Goal: Task Accomplishment & Management: Complete application form

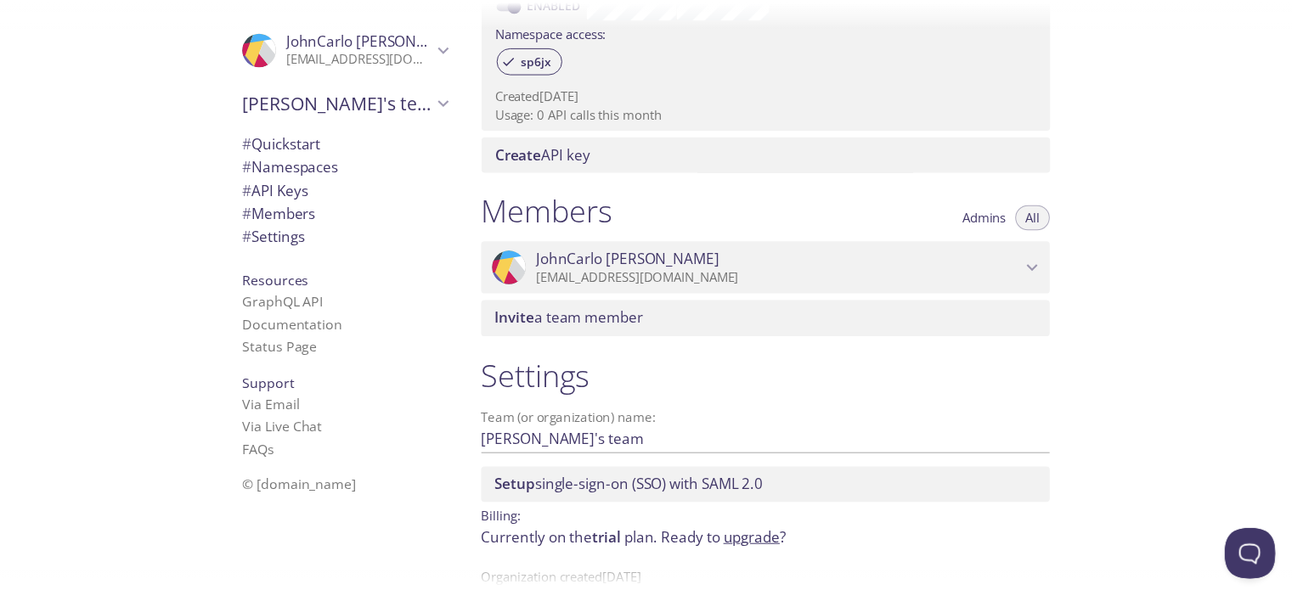
scroll to position [617, 0]
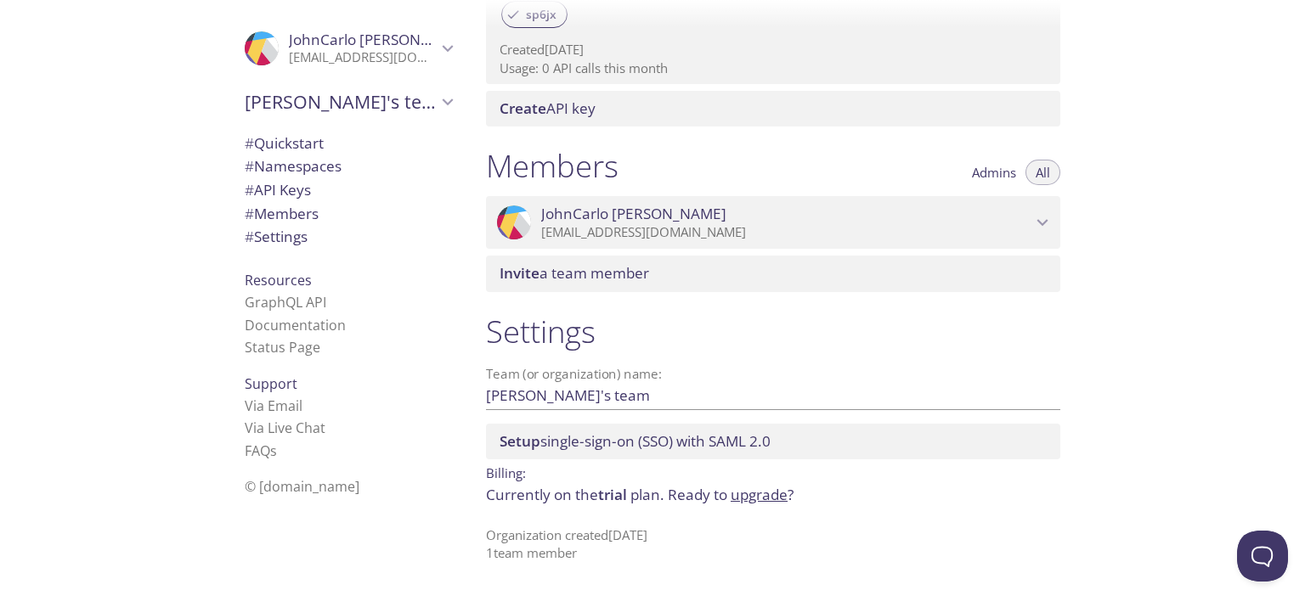
click at [751, 497] on link "upgrade" at bounding box center [758, 495] width 57 height 20
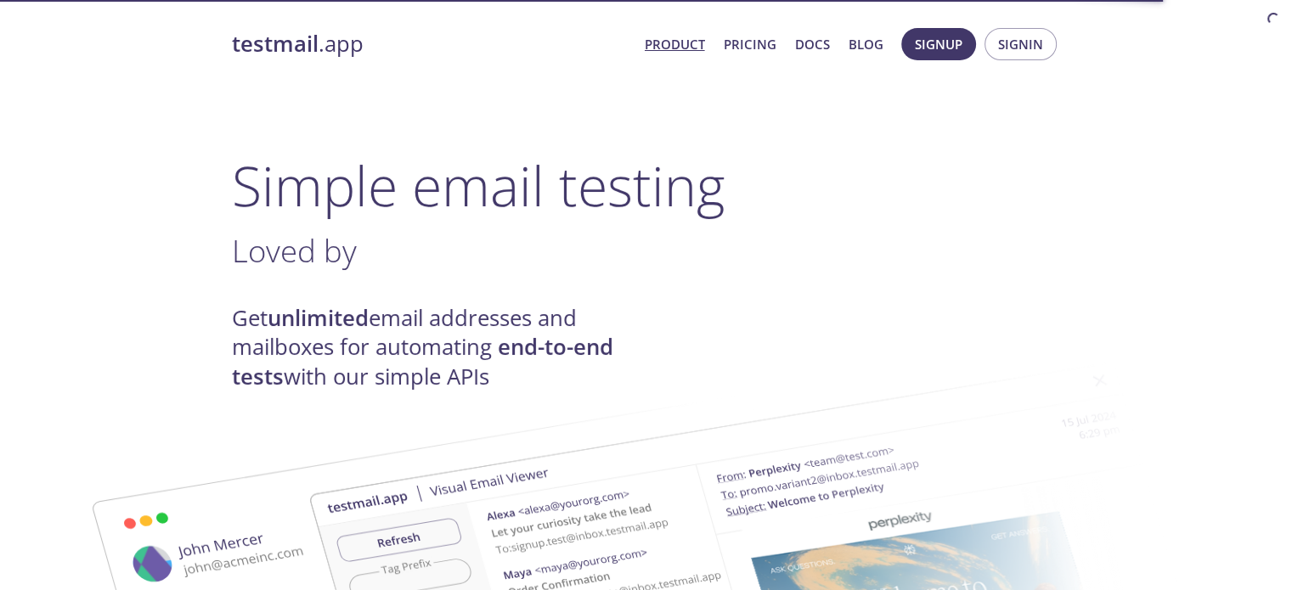
click at [916, 51] on span "Signup" at bounding box center [939, 44] width 48 height 22
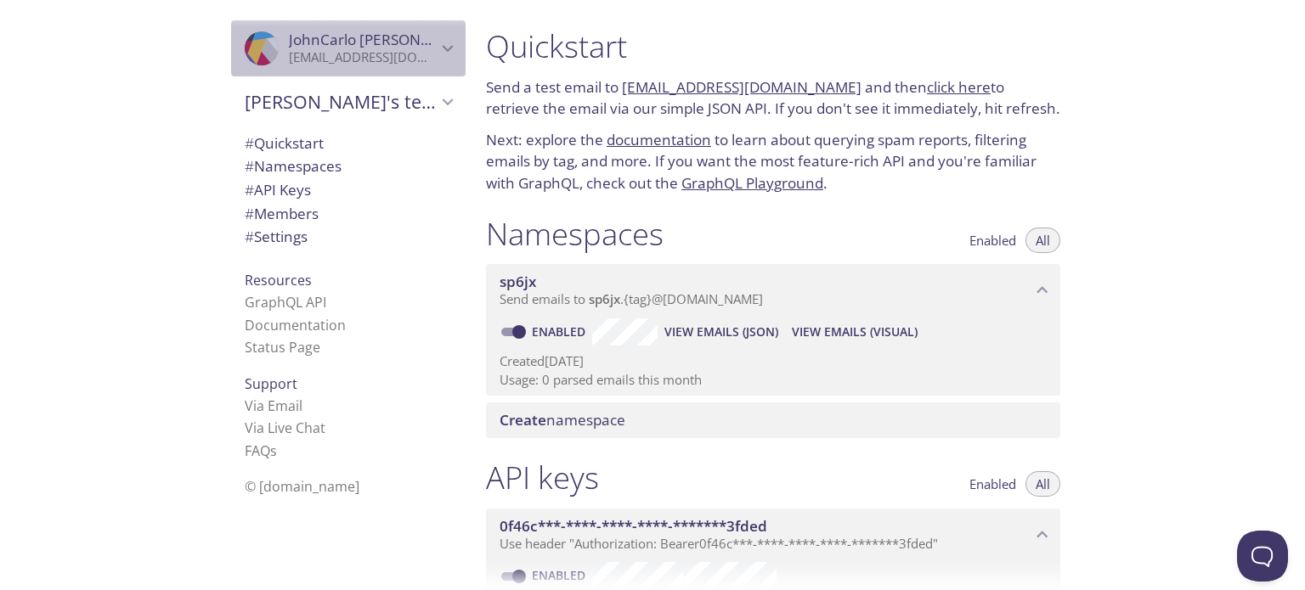
click at [397, 42] on span "[PERSON_NAME]" at bounding box center [363, 40] width 148 height 19
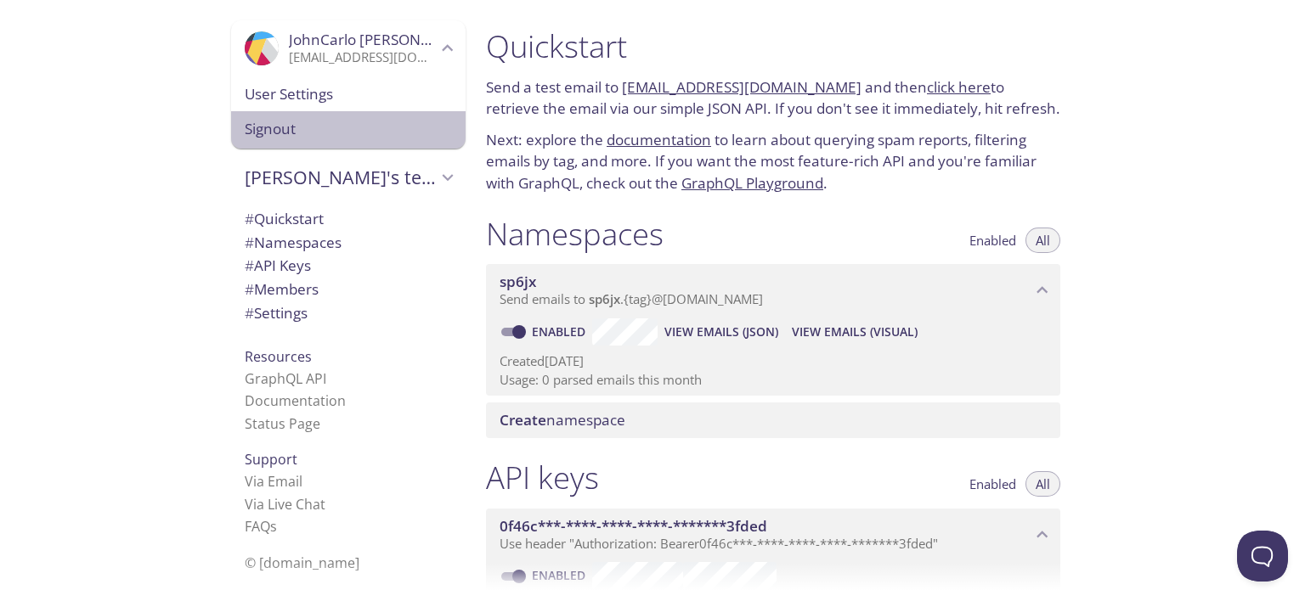
click at [309, 128] on span "Signout" at bounding box center [348, 129] width 207 height 22
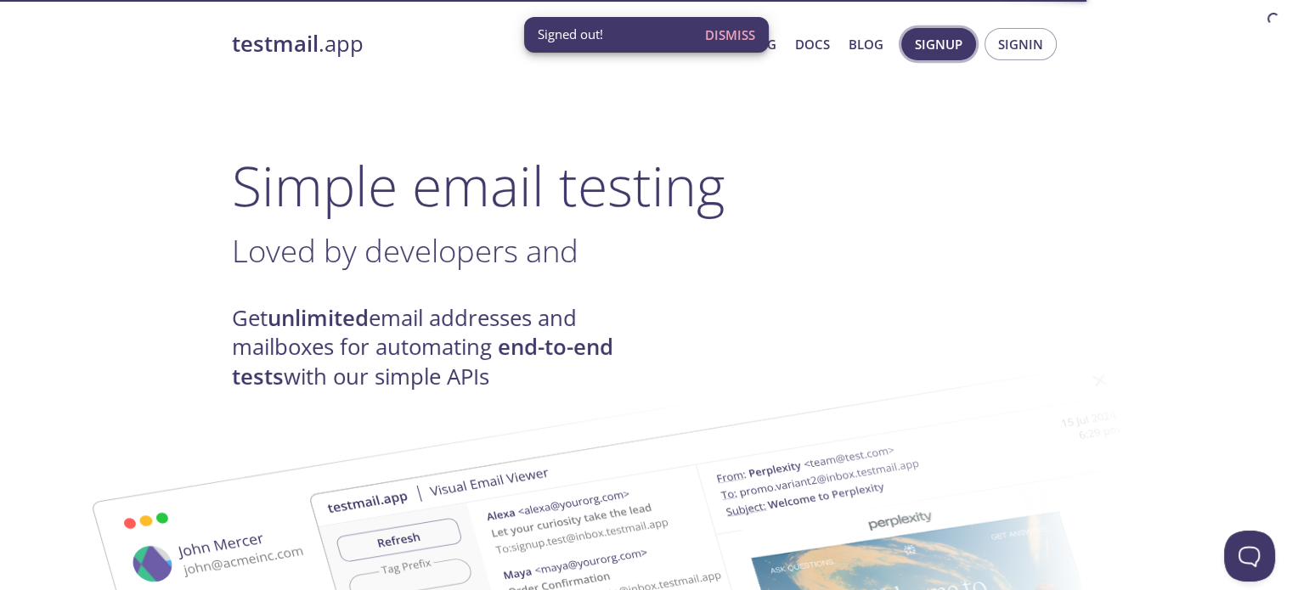
click at [948, 42] on span "Signup" at bounding box center [939, 44] width 48 height 22
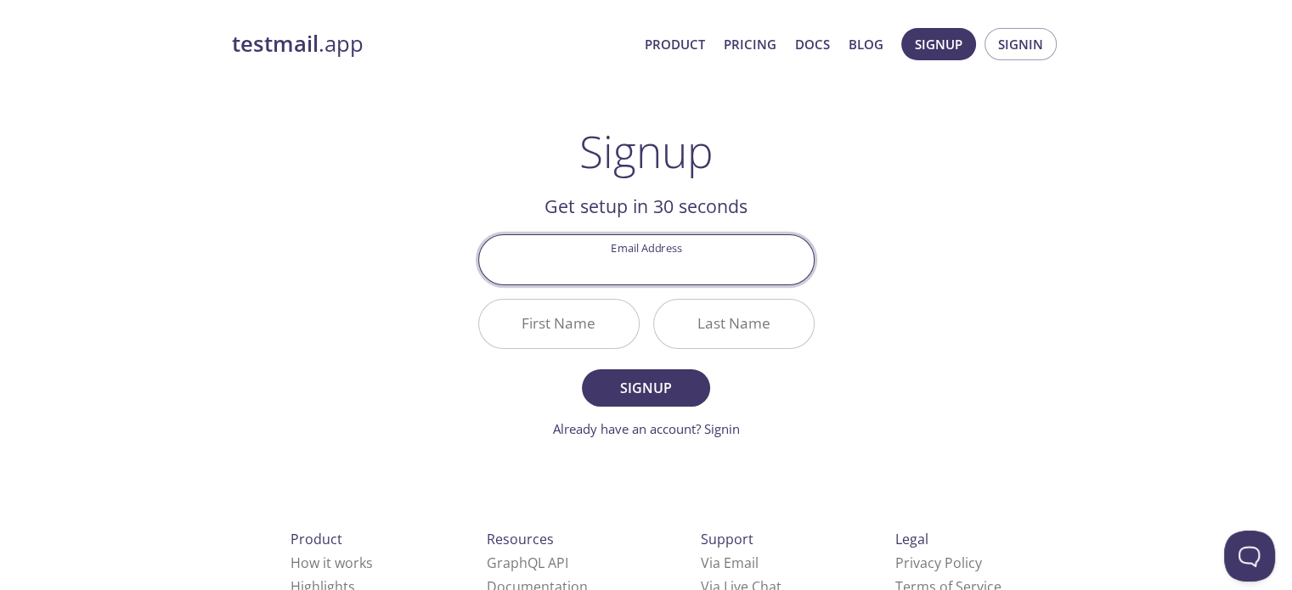
click at [709, 274] on input "Email Address" at bounding box center [646, 259] width 335 height 48
type input "[EMAIL_ADDRESS][PERSON_NAME][DOMAIN_NAME]"
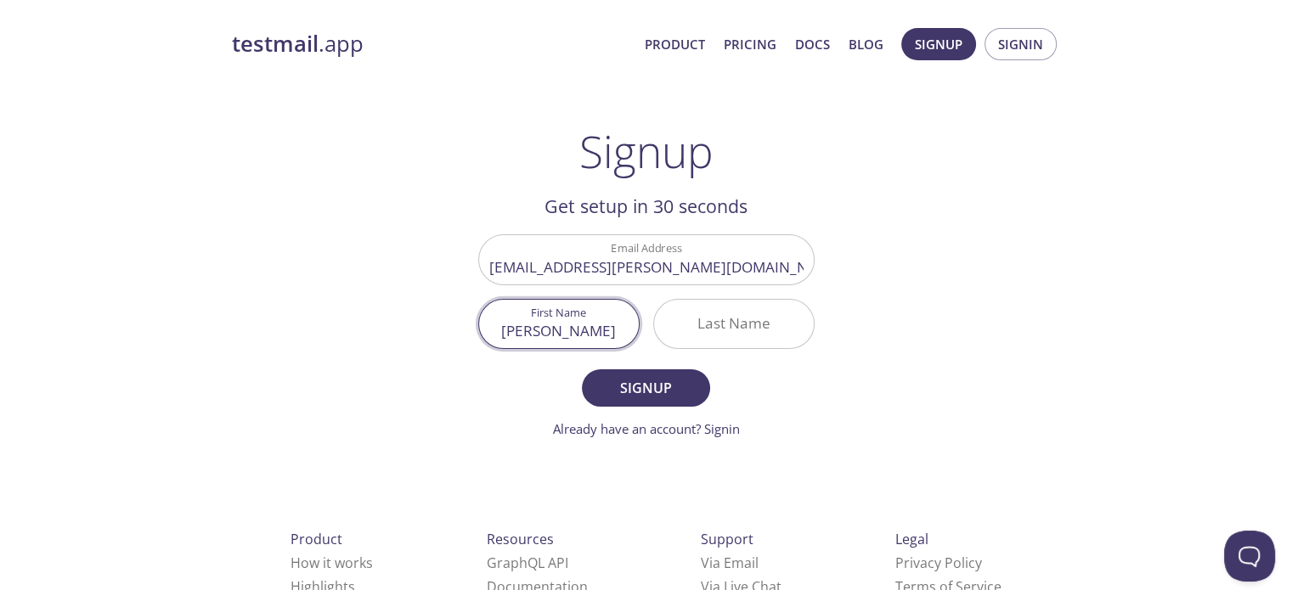
type input "[PERSON_NAME]"
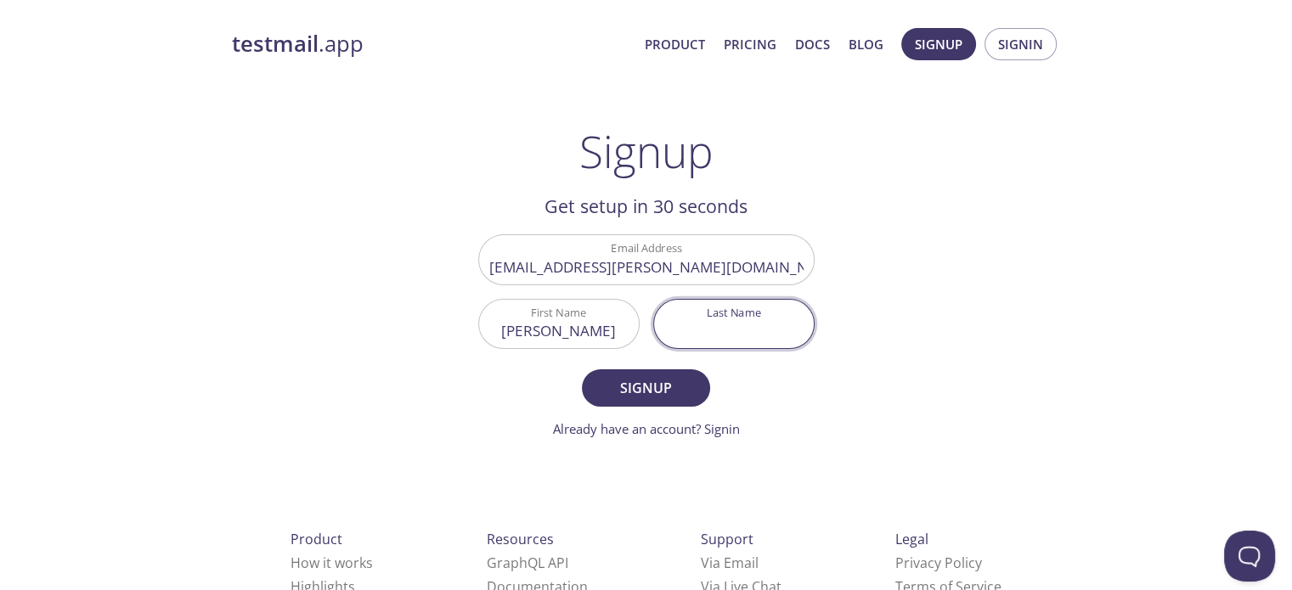
type input "C"
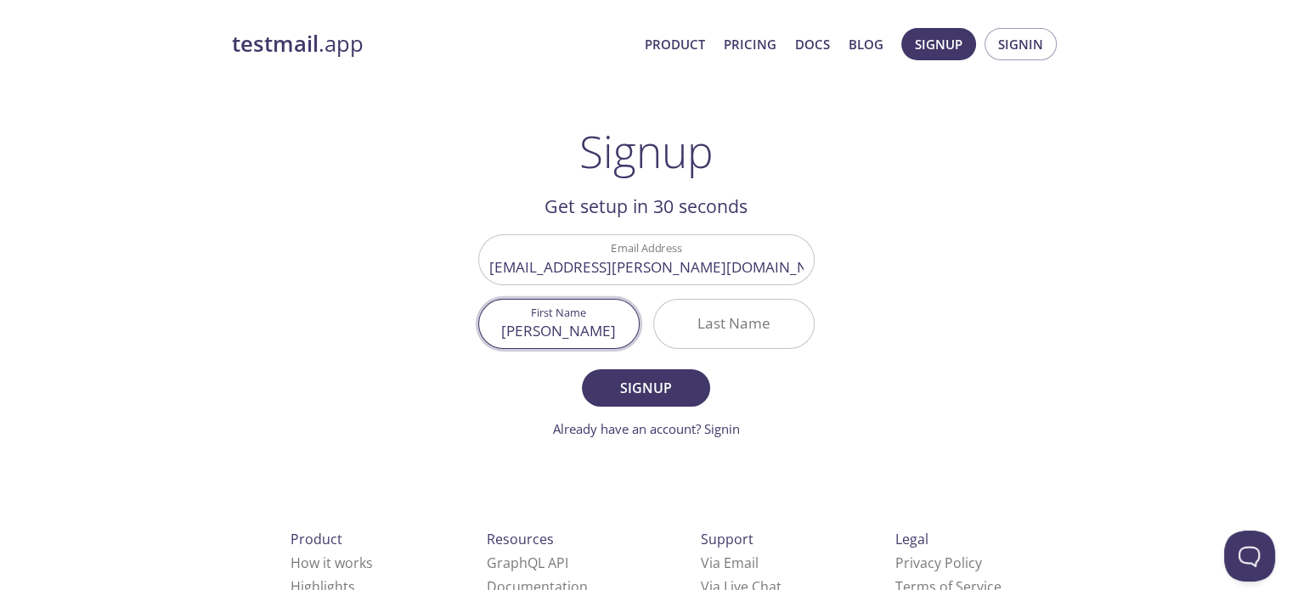
click at [622, 333] on input "[PERSON_NAME]" at bounding box center [559, 324] width 160 height 48
type input "JohnCarlo"
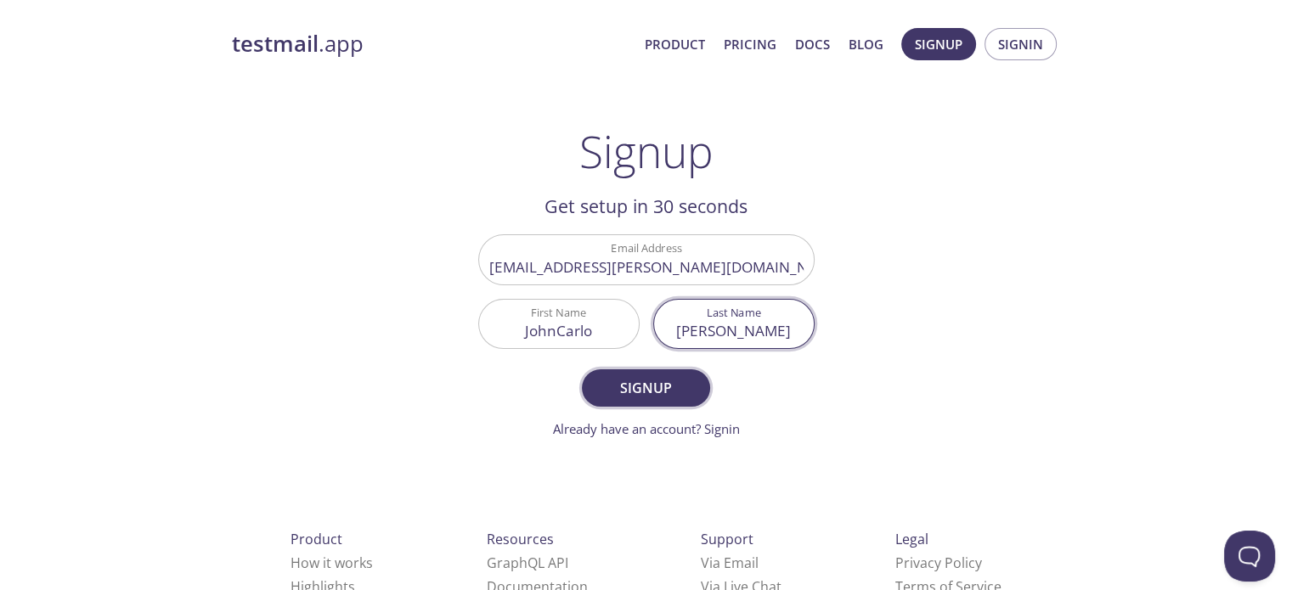
type input "[PERSON_NAME]"
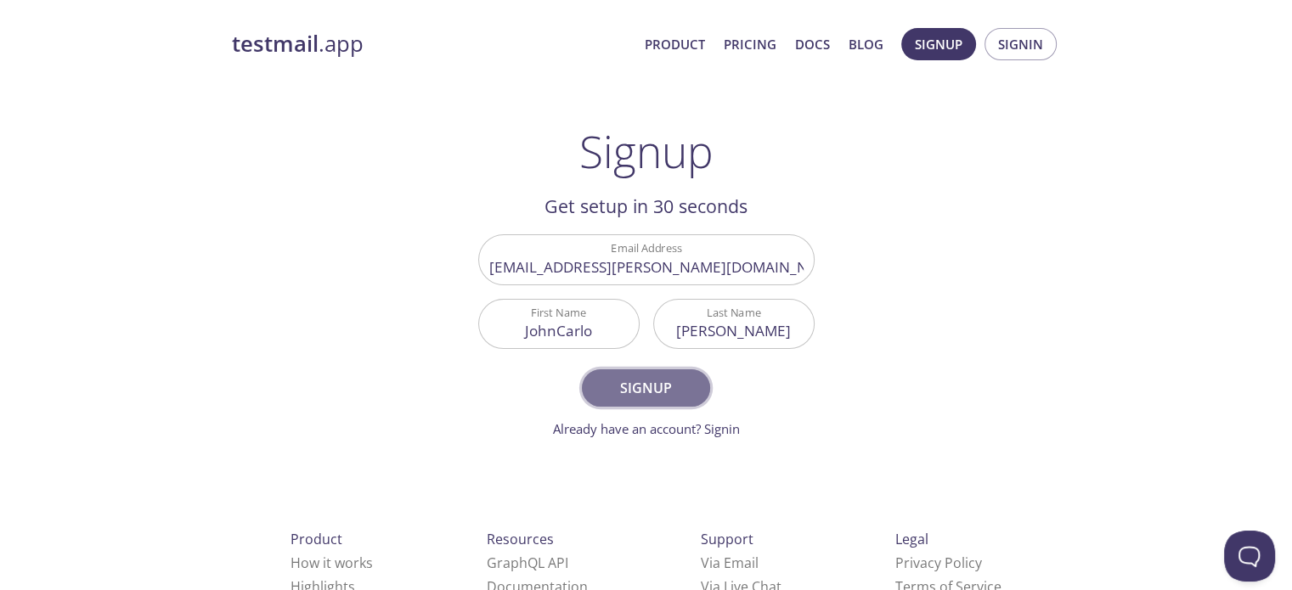
click at [662, 397] on span "Signup" at bounding box center [645, 388] width 90 height 24
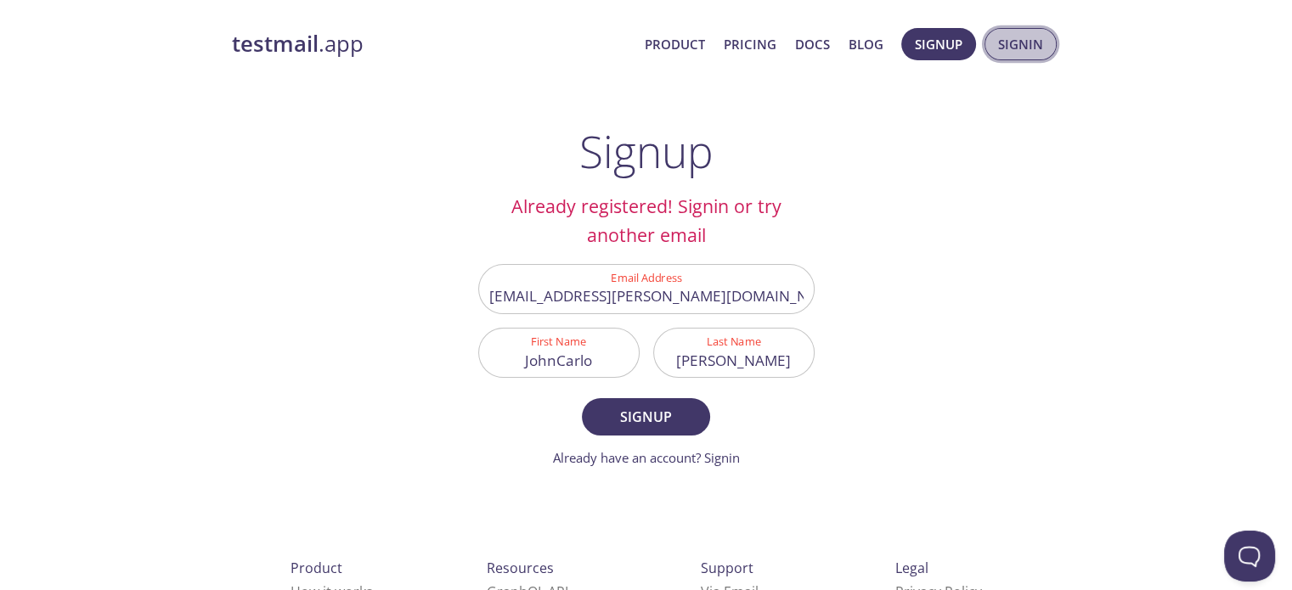
click at [1007, 42] on span "Signin" at bounding box center [1020, 44] width 45 height 22
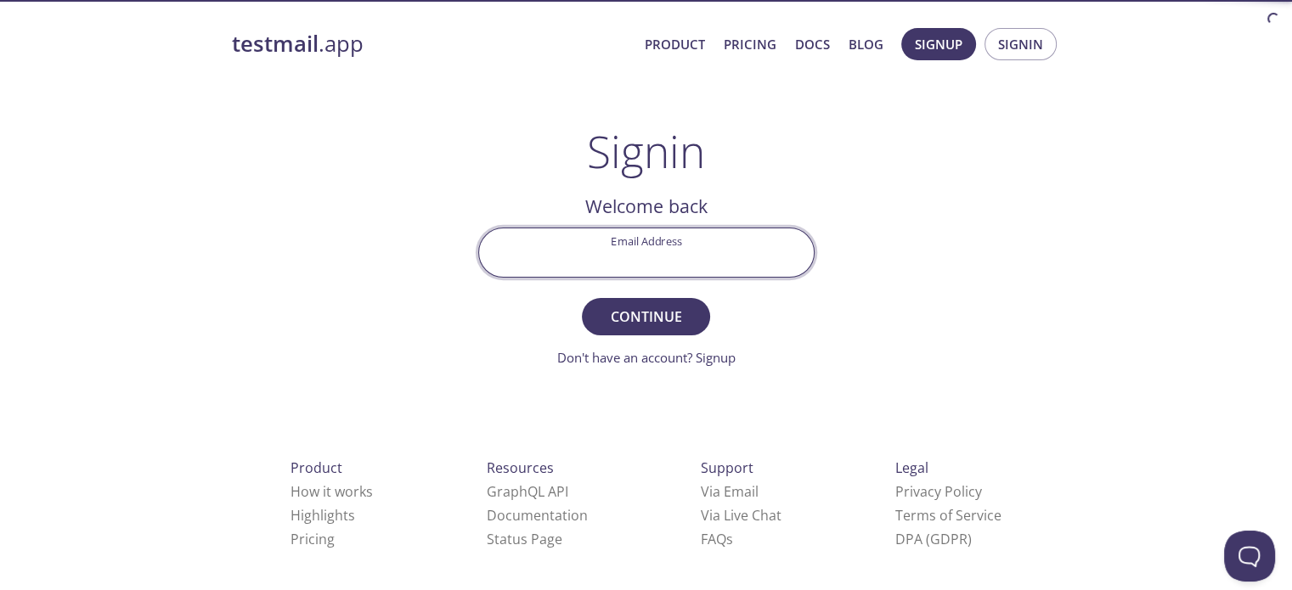
click at [716, 256] on input "Email Address" at bounding box center [646, 252] width 335 height 48
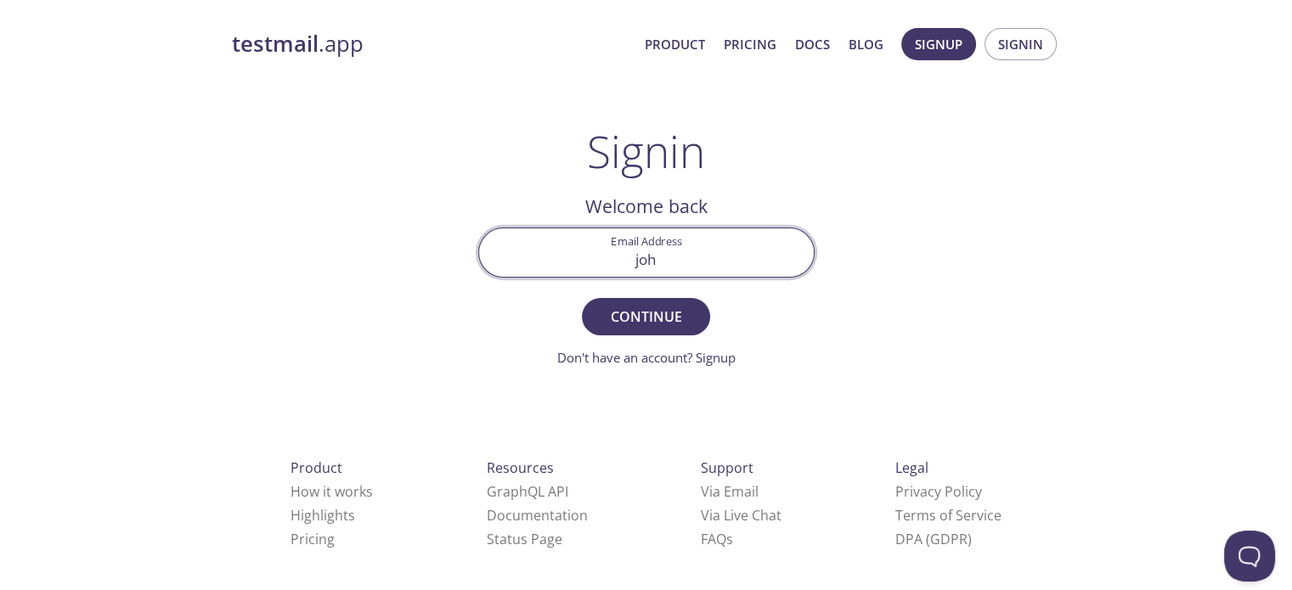
type input "[EMAIL_ADDRESS][PERSON_NAME][DOMAIN_NAME]"
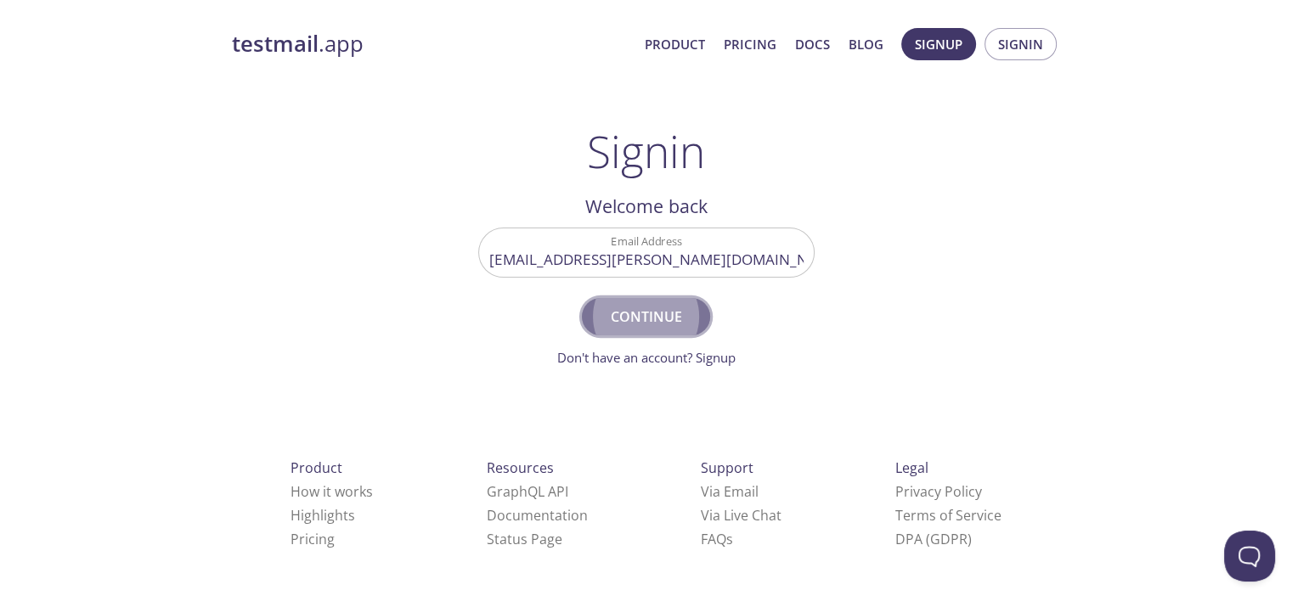
click at [675, 315] on span "Continue" at bounding box center [645, 317] width 90 height 24
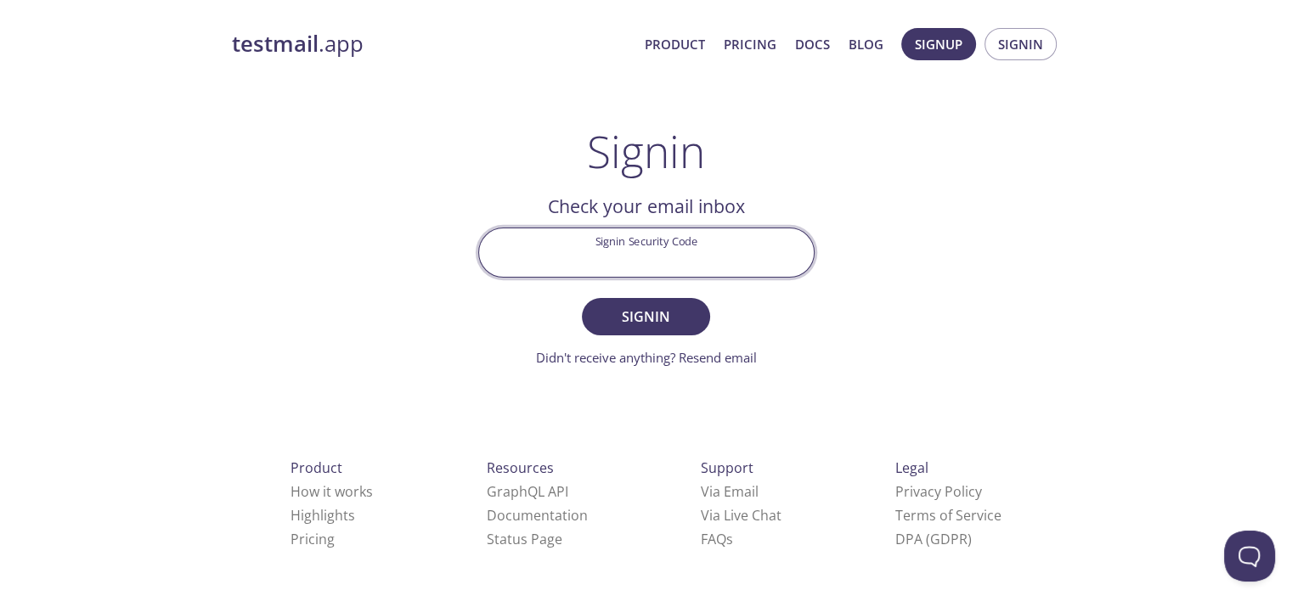
click at [686, 261] on input "Signin Security Code" at bounding box center [646, 252] width 335 height 48
type input "g"
type input "G1NK5U2"
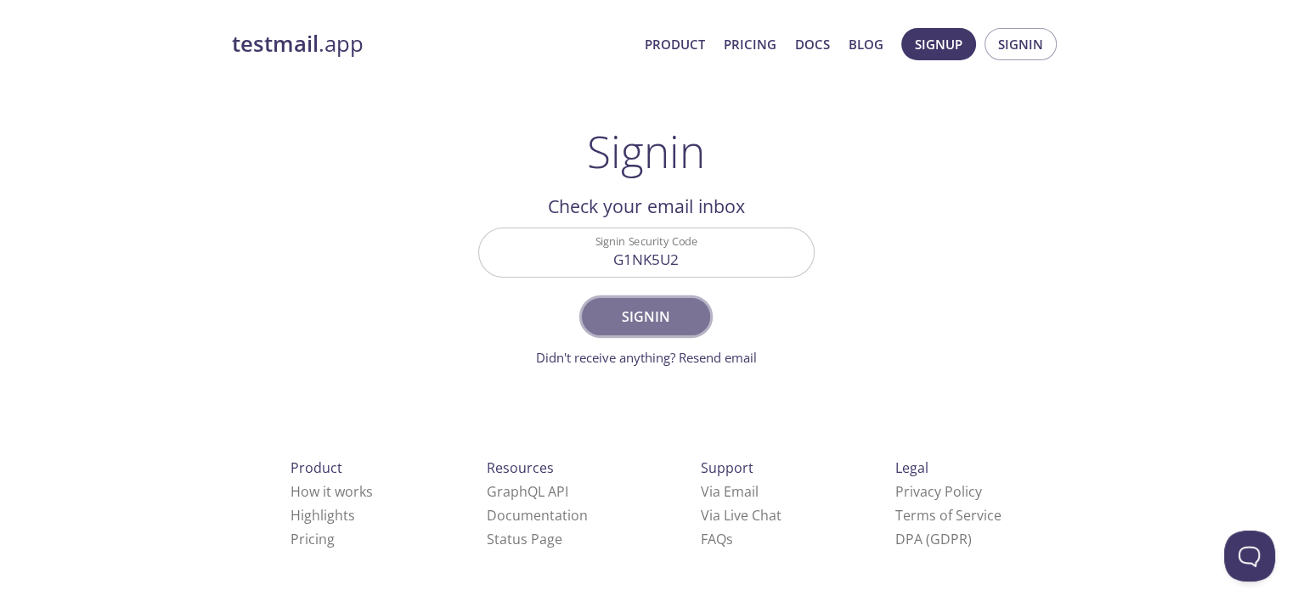
click at [636, 329] on button "Signin" at bounding box center [645, 316] width 127 height 37
